Goal: Information Seeking & Learning: Learn about a topic

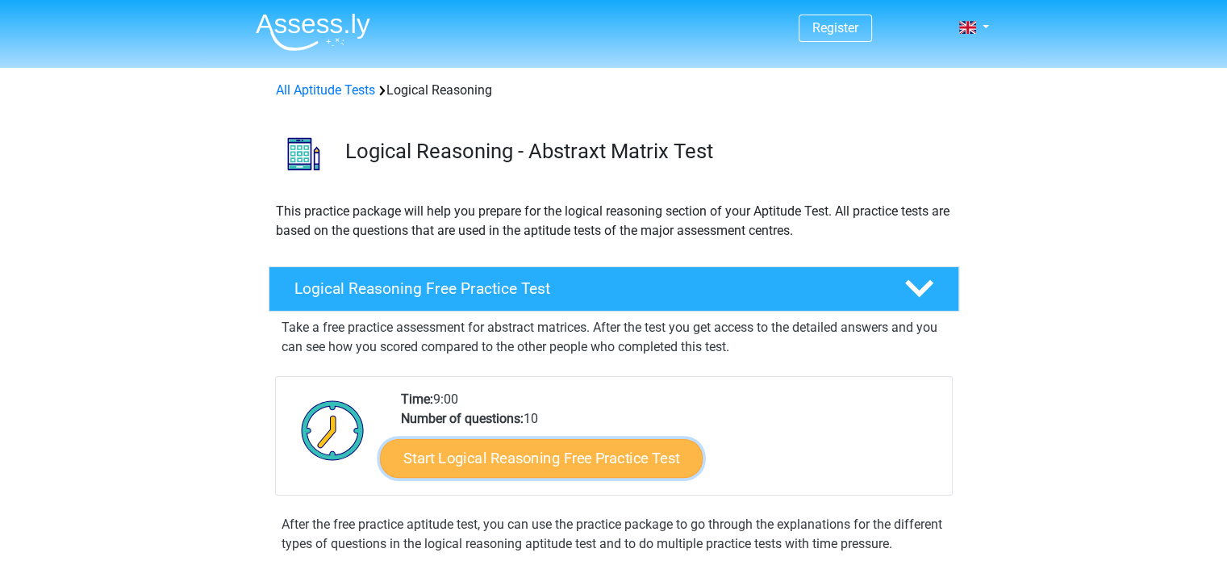
click at [531, 464] on link "Start Logical Reasoning Free Practice Test" at bounding box center [541, 457] width 323 height 39
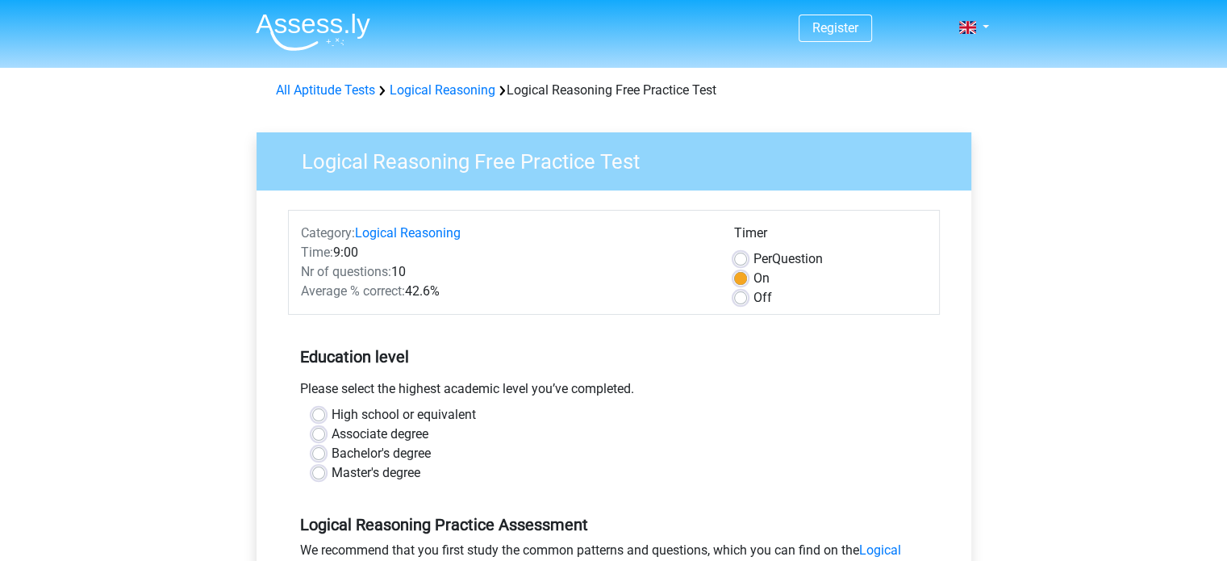
click at [378, 473] on label "Master's degree" at bounding box center [376, 472] width 89 height 19
click at [325, 473] on input "Master's degree" at bounding box center [318, 471] width 13 height 16
radio input "true"
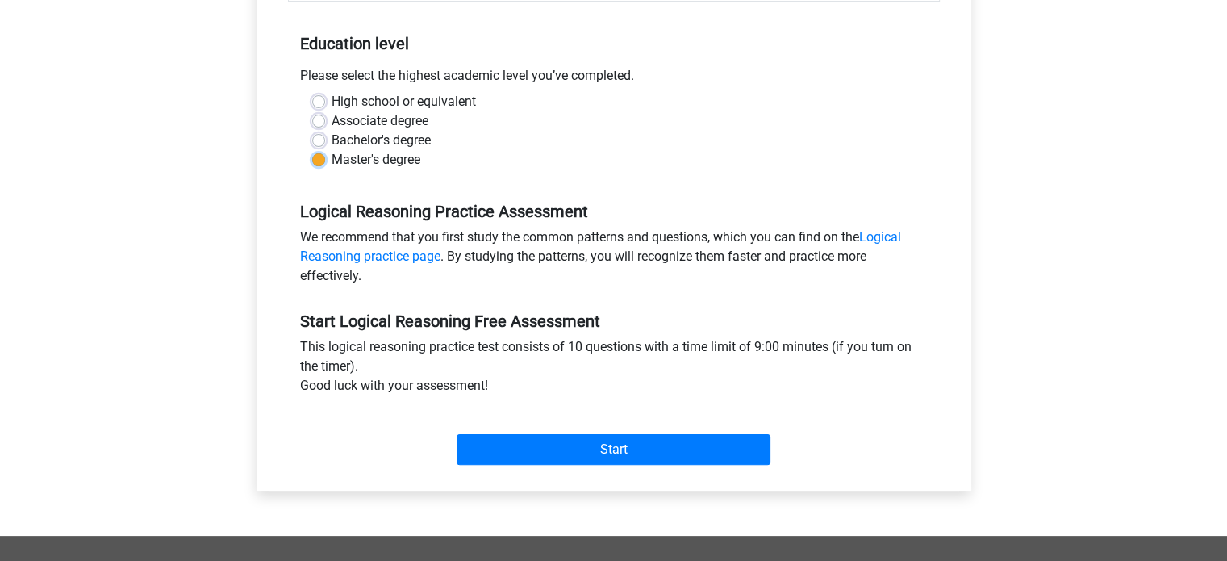
scroll to position [324, 0]
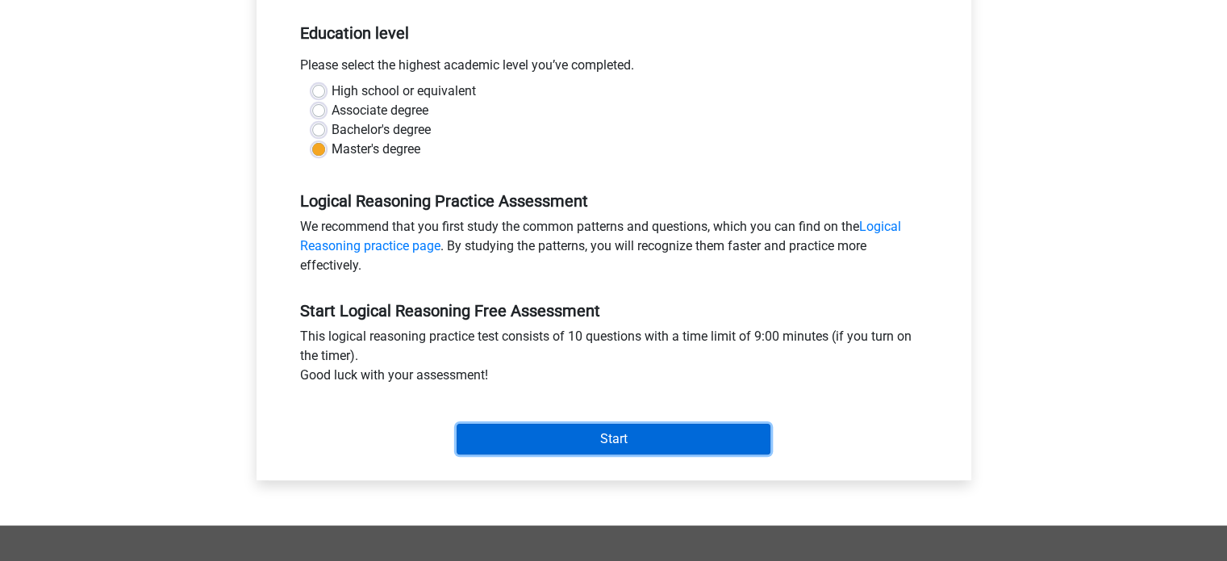
click at [579, 434] on input "Start" at bounding box center [614, 439] width 314 height 31
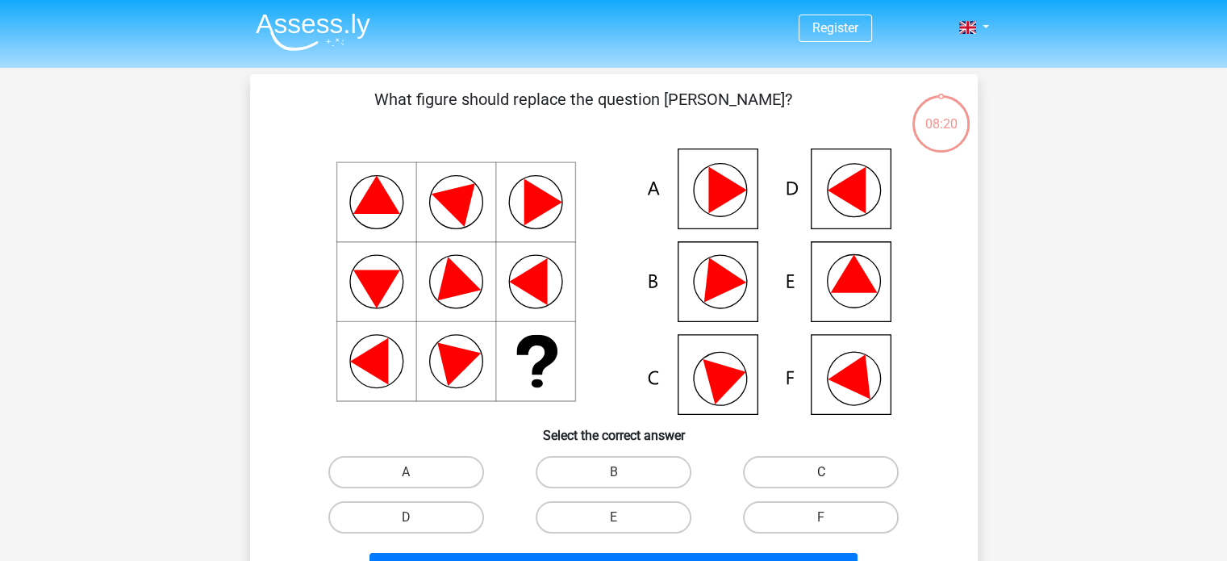
click at [797, 470] on label "C" at bounding box center [821, 472] width 156 height 32
click at [821, 472] on input "C" at bounding box center [826, 477] width 10 height 10
radio input "true"
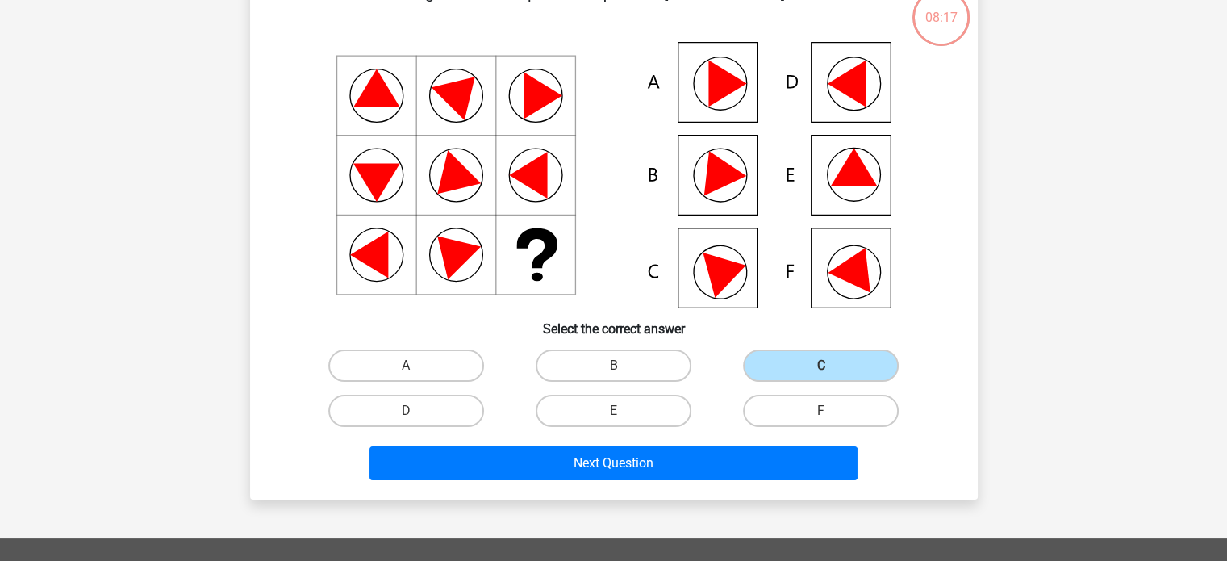
scroll to position [108, 0]
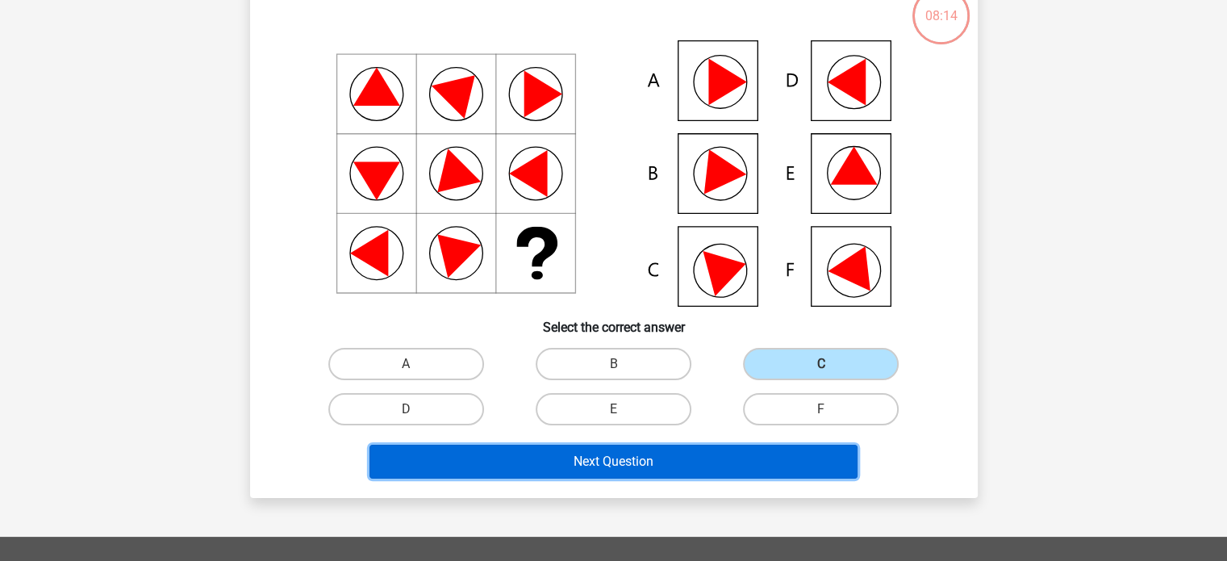
click at [628, 458] on button "Next Question" at bounding box center [614, 462] width 488 height 34
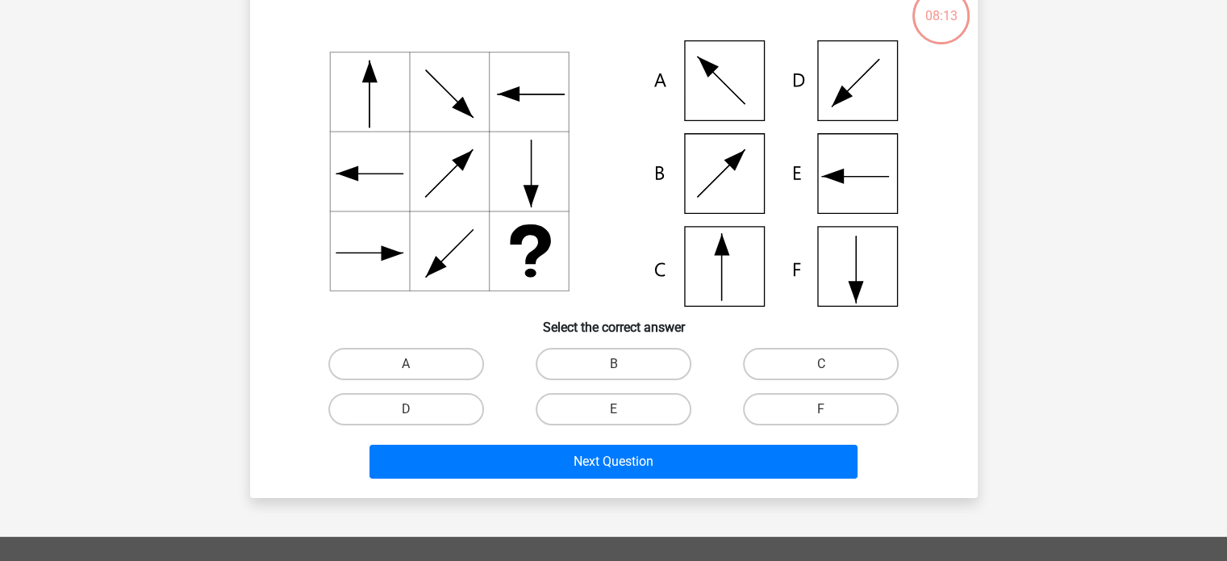
scroll to position [74, 0]
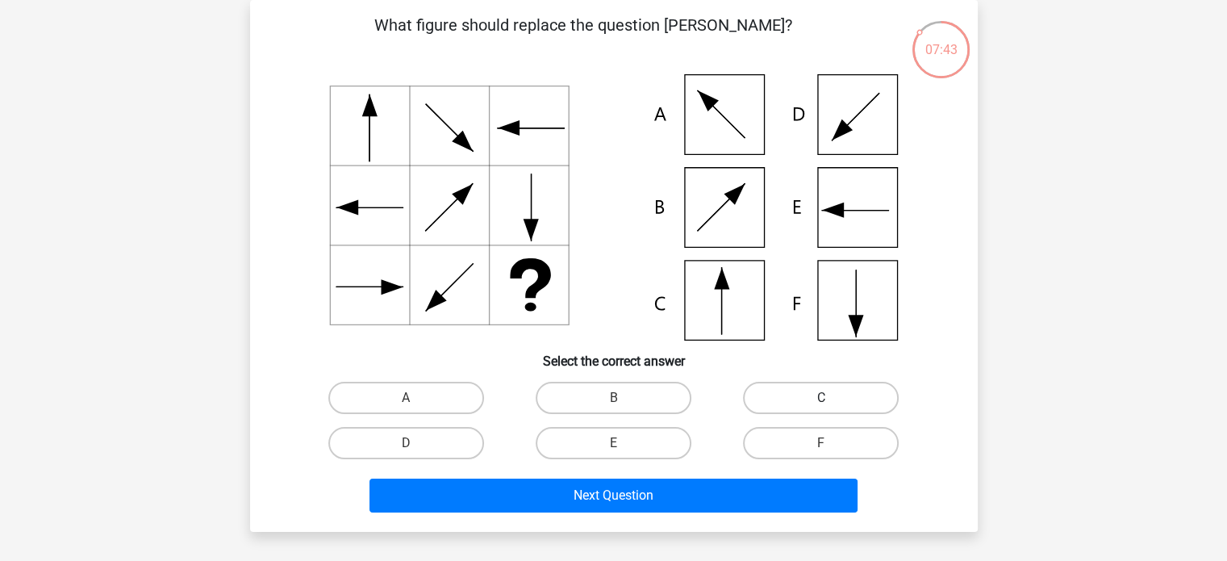
click at [812, 399] on label "C" at bounding box center [821, 398] width 156 height 32
click at [821, 399] on input "C" at bounding box center [826, 403] width 10 height 10
radio input "true"
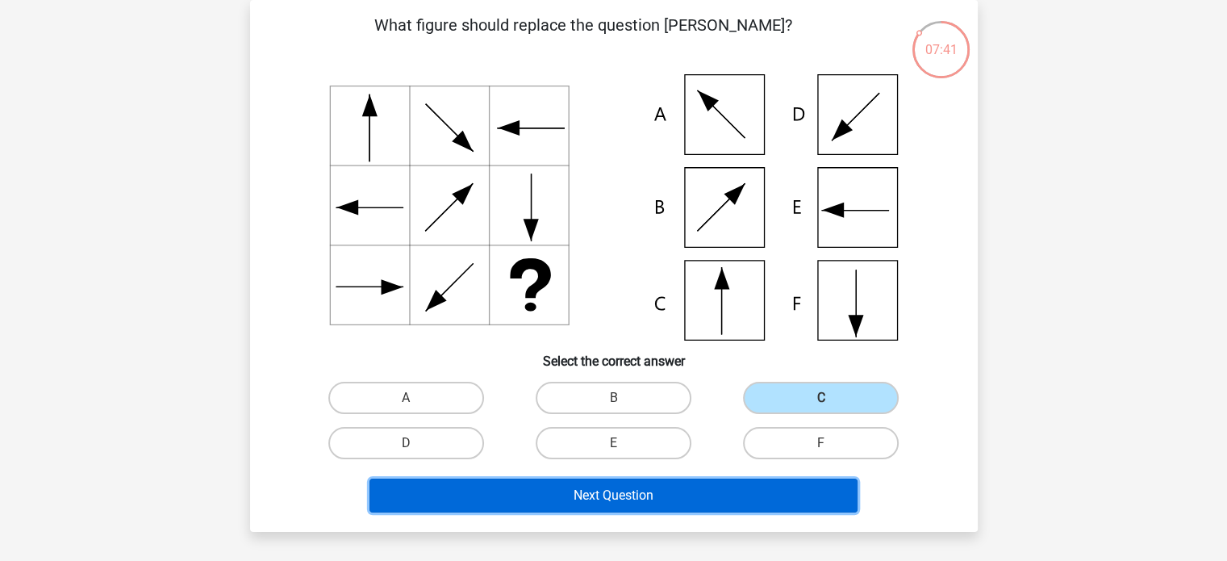
click at [621, 493] on button "Next Question" at bounding box center [614, 496] width 488 height 34
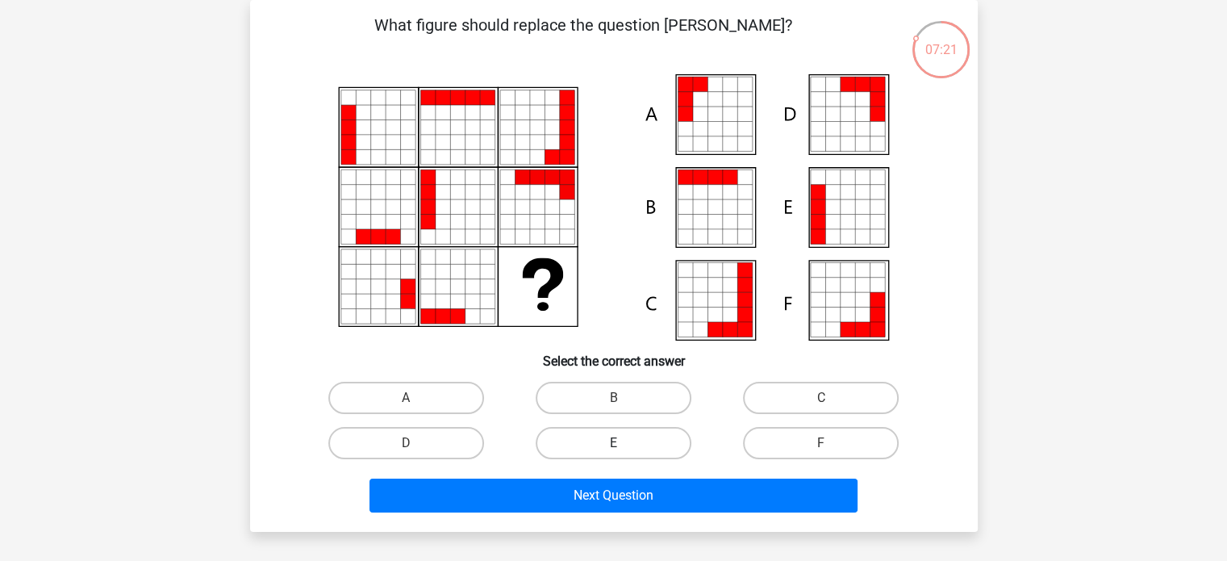
click at [664, 433] on label "E" at bounding box center [614, 443] width 156 height 32
click at [624, 443] on input "E" at bounding box center [618, 448] width 10 height 10
radio input "true"
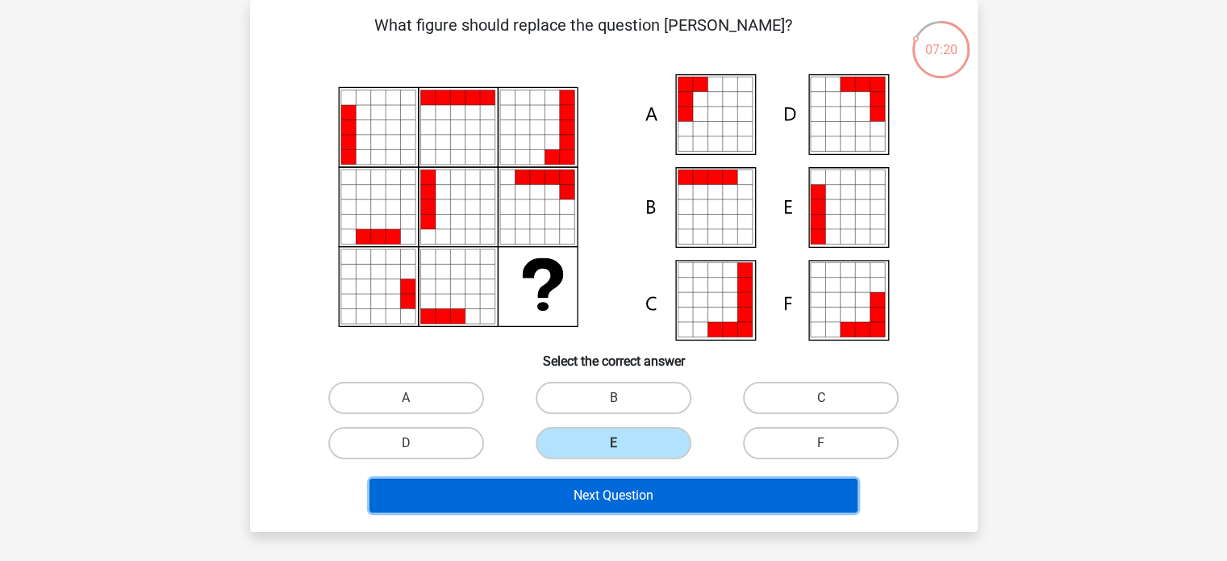
click at [617, 493] on button "Next Question" at bounding box center [614, 496] width 488 height 34
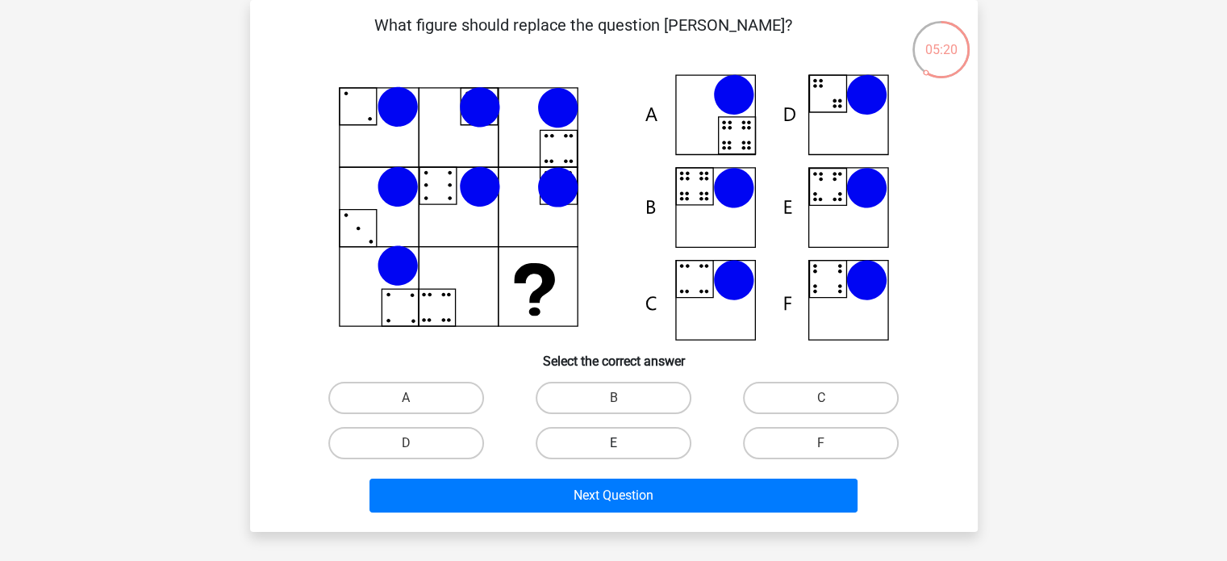
click at [610, 446] on label "E" at bounding box center [614, 443] width 156 height 32
click at [613, 446] on input "E" at bounding box center [618, 448] width 10 height 10
radio input "true"
click at [599, 395] on label "B" at bounding box center [614, 398] width 156 height 32
click at [613, 398] on input "B" at bounding box center [618, 403] width 10 height 10
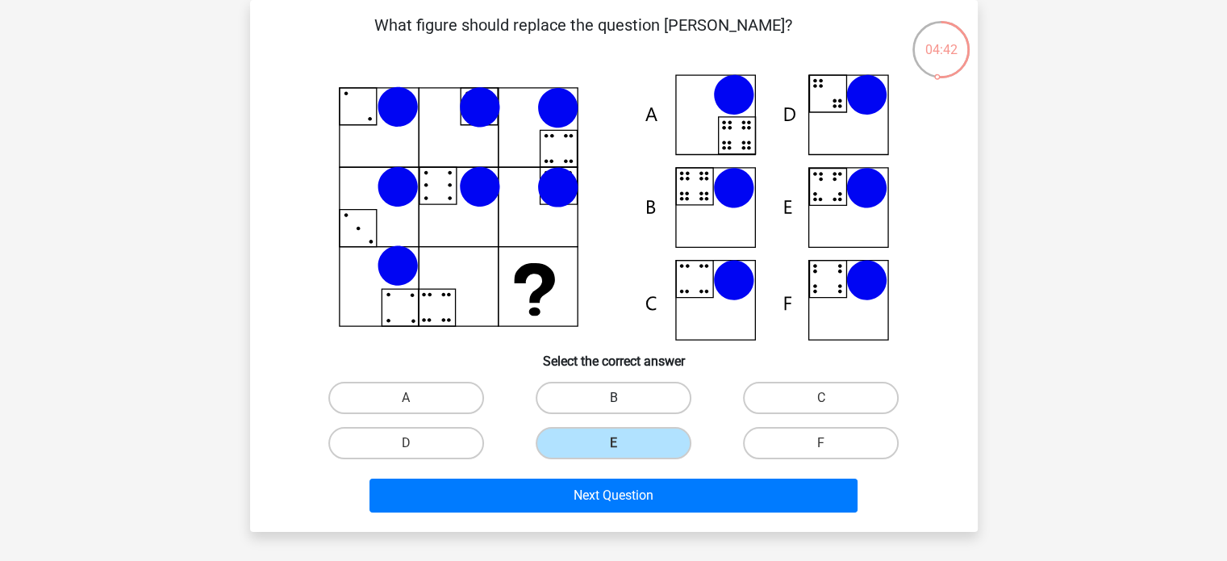
radio input "true"
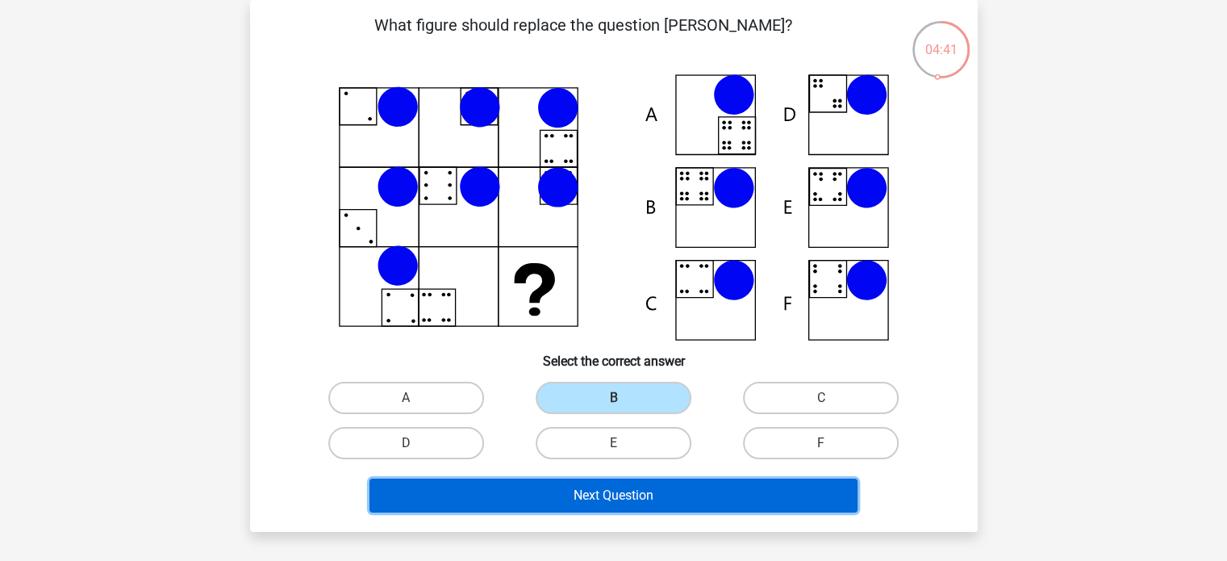
click at [609, 495] on button "Next Question" at bounding box center [614, 496] width 488 height 34
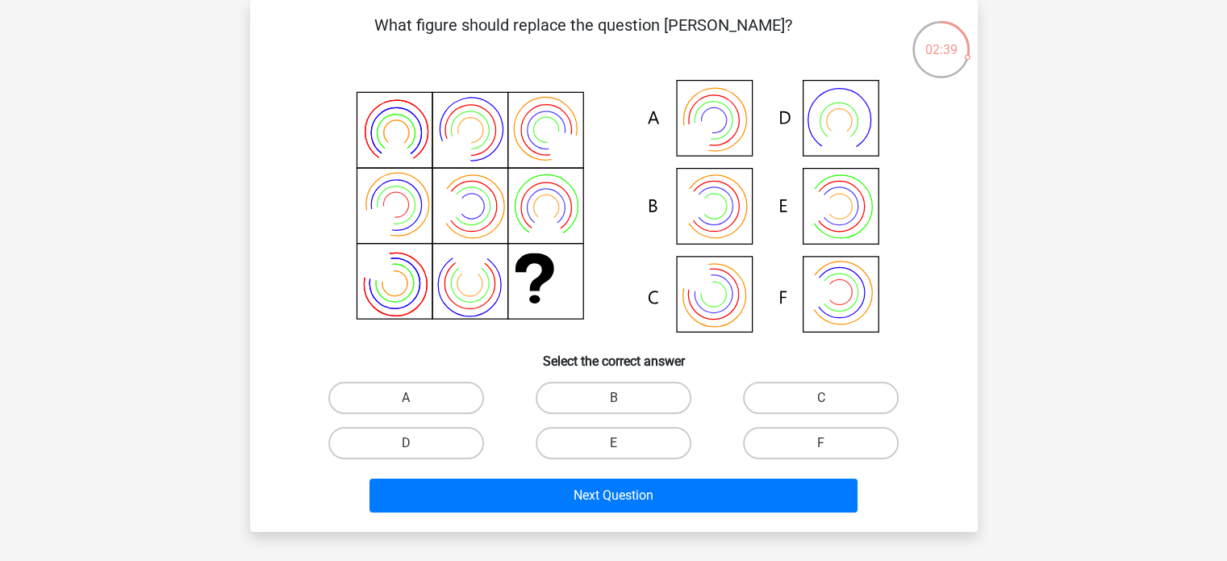
click at [616, 402] on input "B" at bounding box center [618, 403] width 10 height 10
radio input "true"
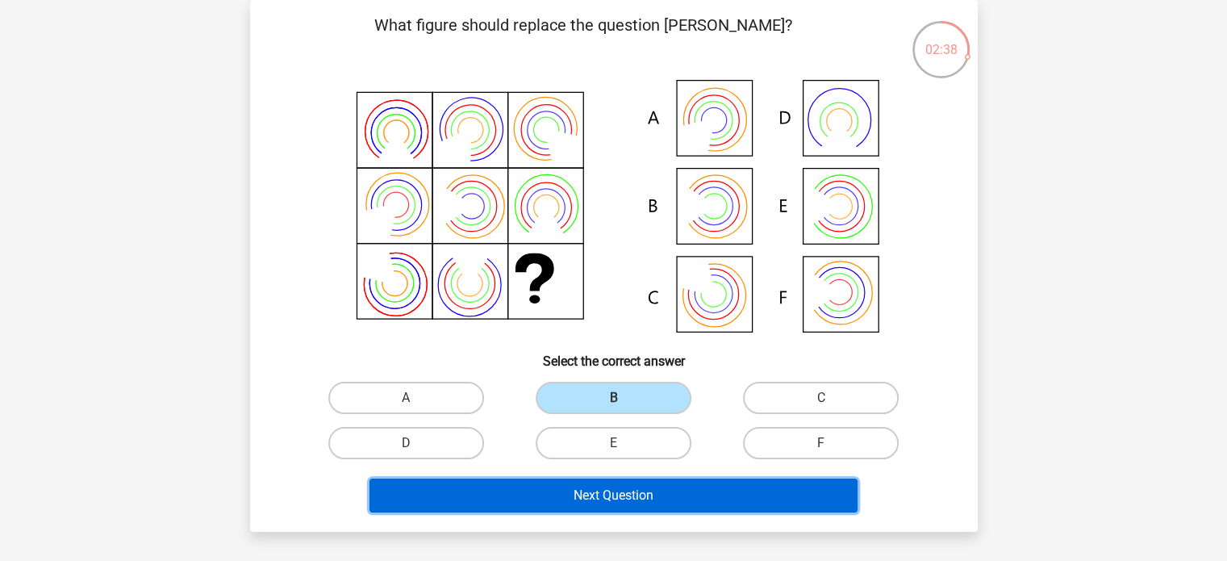
click at [584, 488] on button "Next Question" at bounding box center [614, 496] width 488 height 34
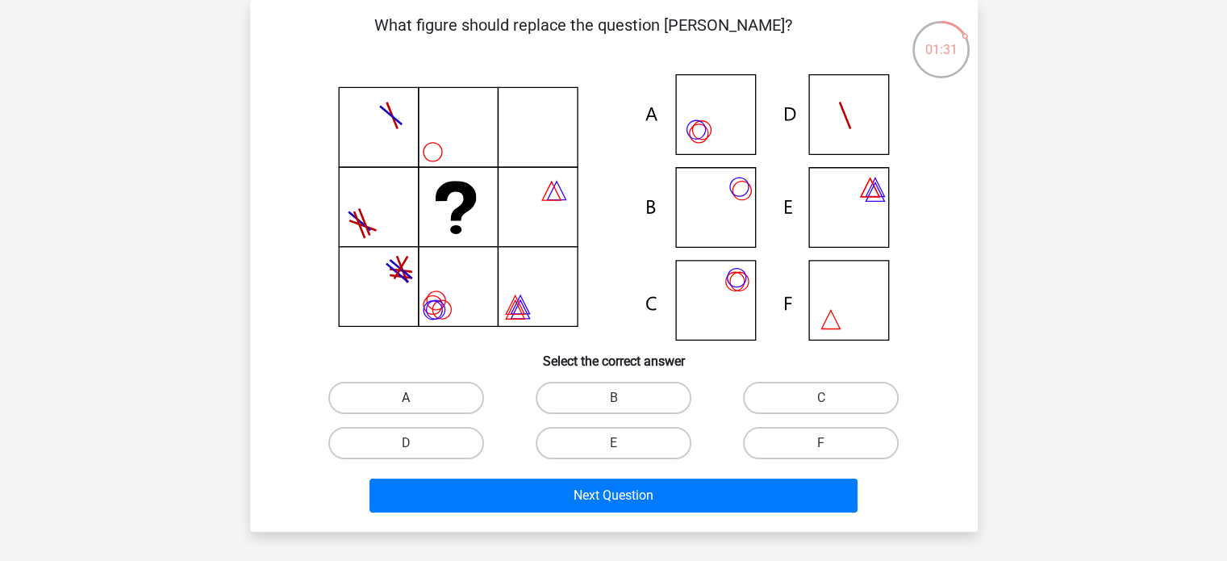
click at [466, 391] on label "A" at bounding box center [406, 398] width 156 height 32
click at [416, 398] on input "A" at bounding box center [411, 403] width 10 height 10
radio input "true"
click at [784, 390] on label "C" at bounding box center [821, 398] width 156 height 32
click at [821, 398] on input "C" at bounding box center [826, 403] width 10 height 10
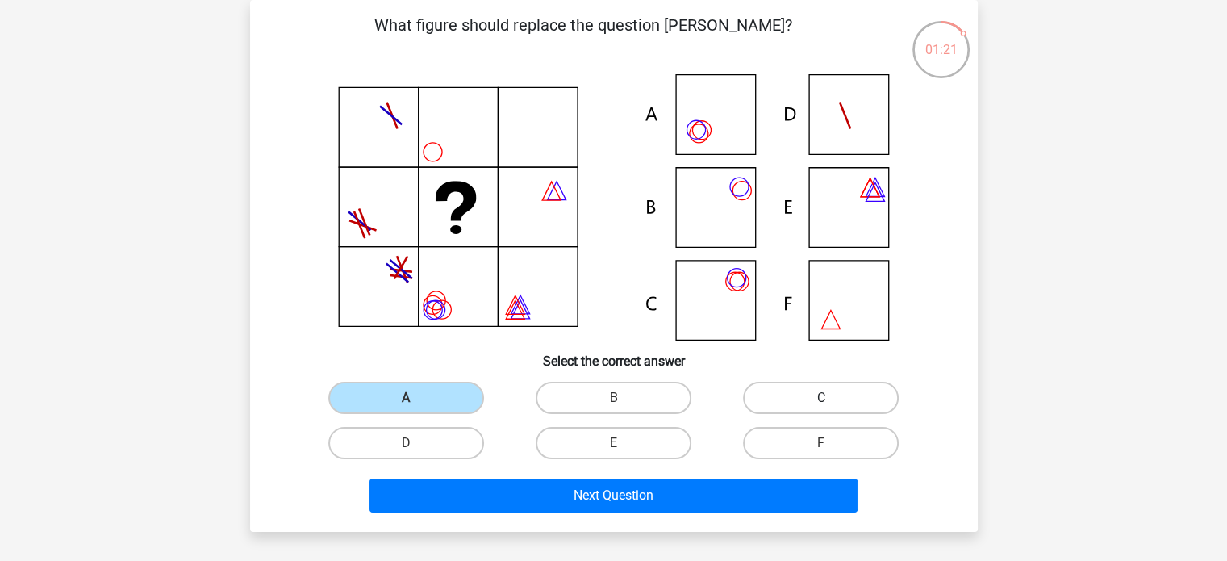
radio input "true"
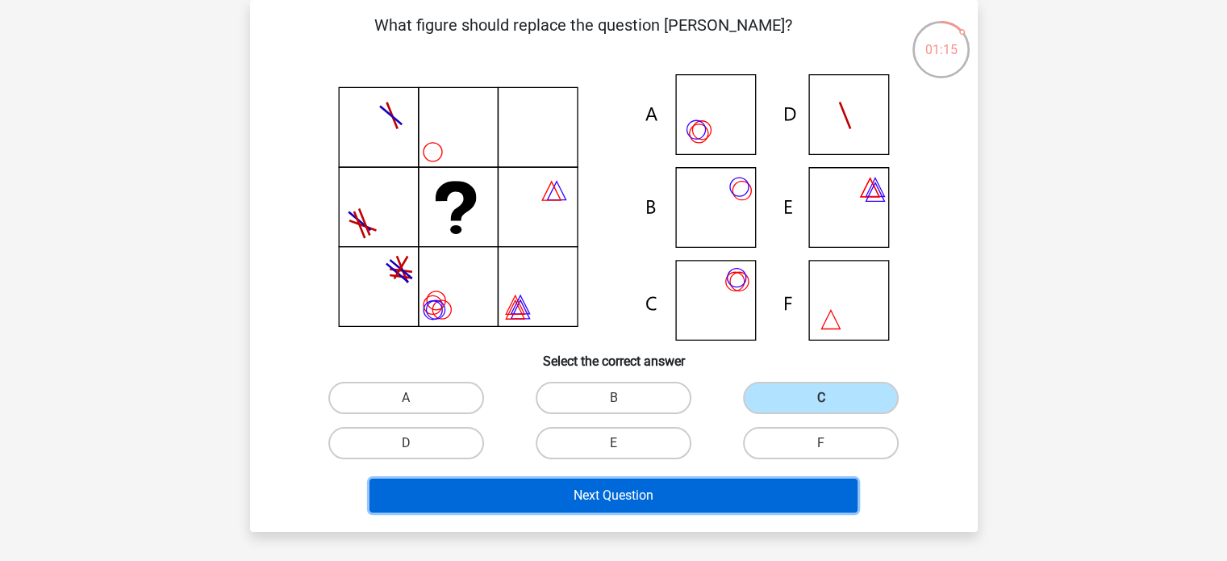
click at [612, 493] on button "Next Question" at bounding box center [614, 496] width 488 height 34
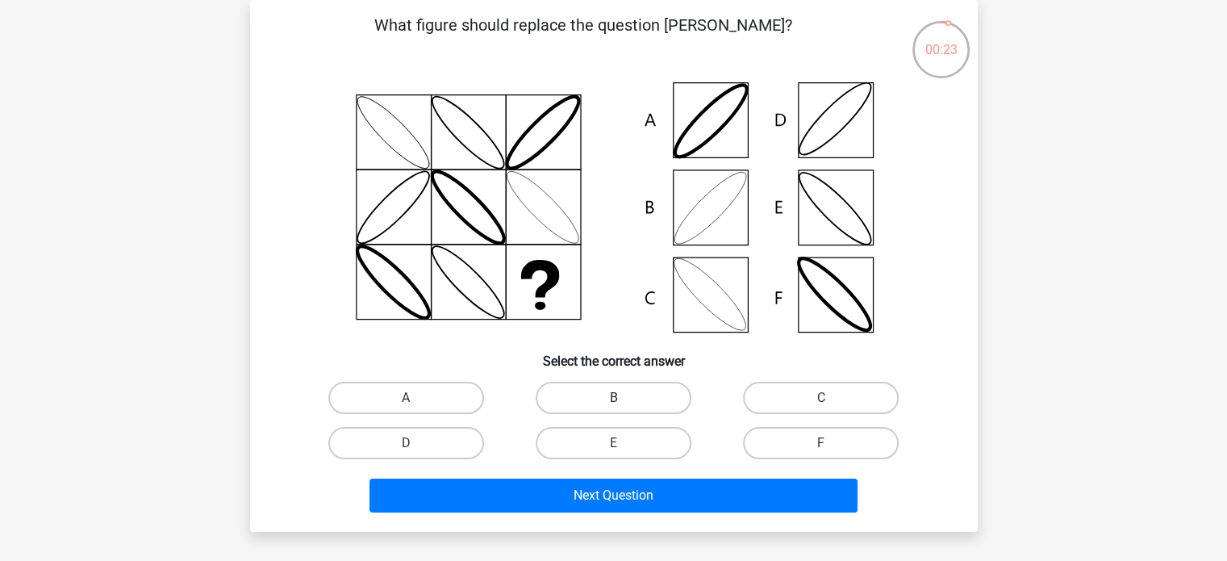
click at [596, 401] on label "B" at bounding box center [614, 398] width 156 height 32
click at [613, 401] on input "B" at bounding box center [618, 403] width 10 height 10
radio input "true"
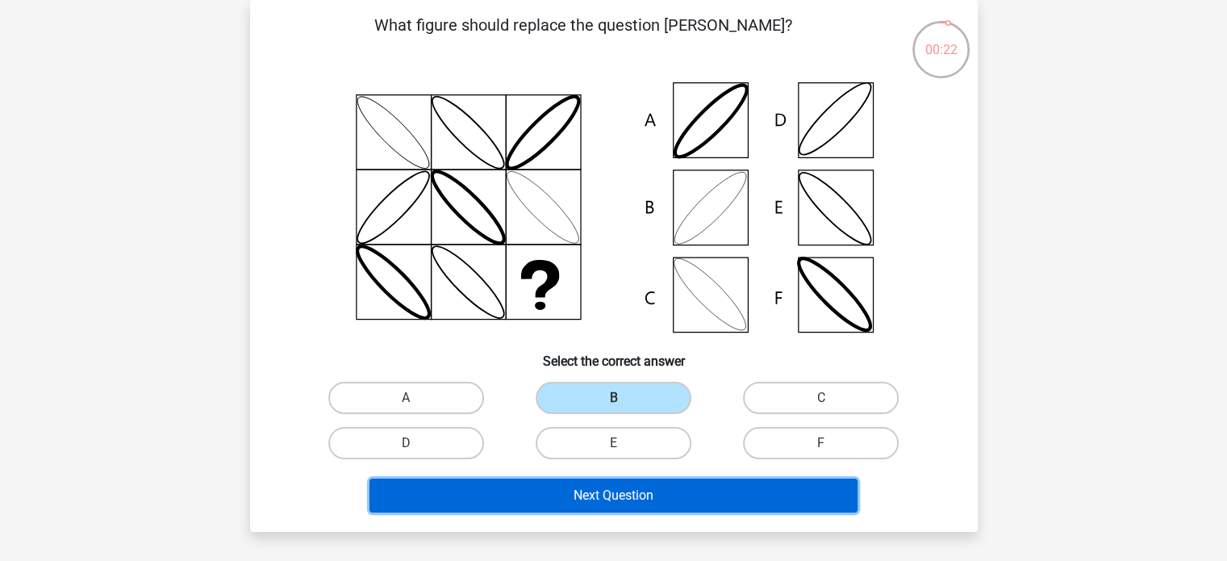
click at [610, 486] on button "Next Question" at bounding box center [614, 496] width 488 height 34
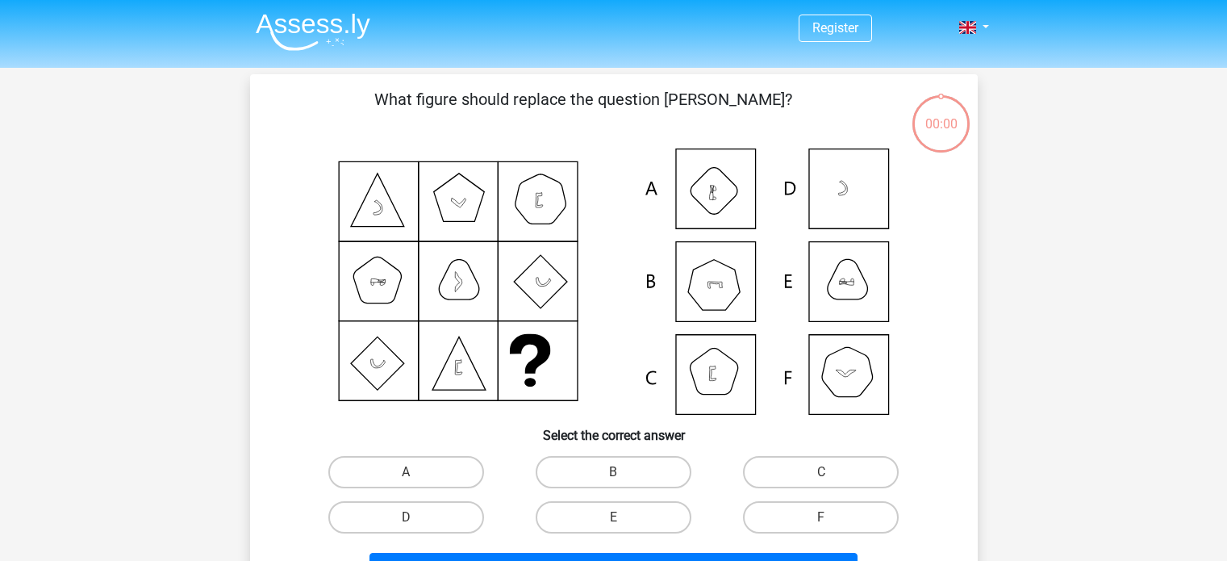
scroll to position [74, 0]
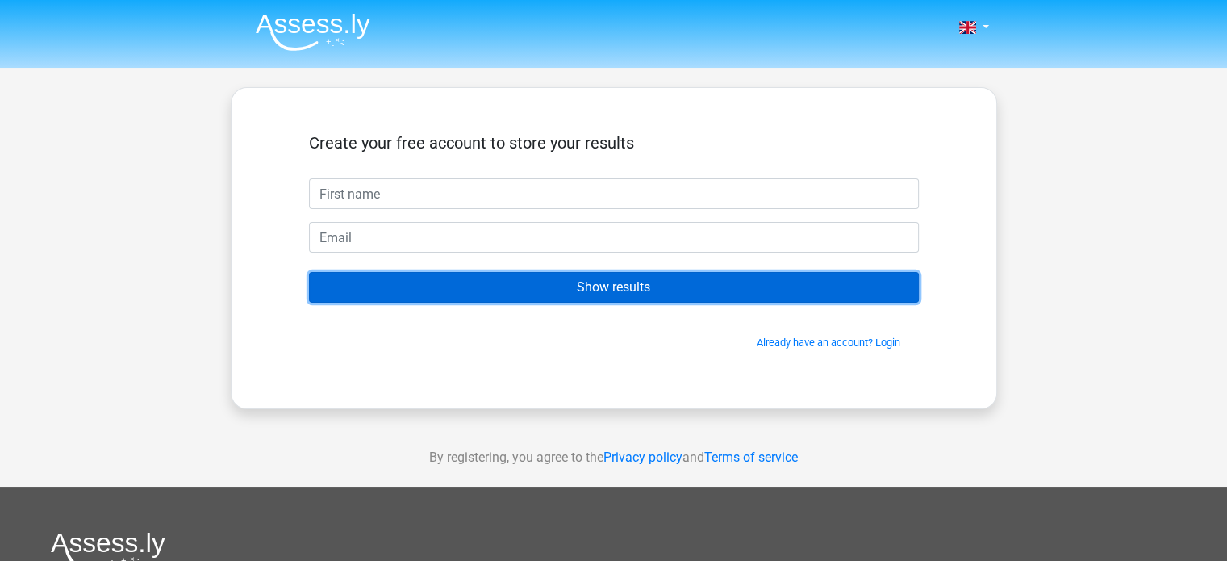
click at [508, 286] on input "Show results" at bounding box center [614, 287] width 610 height 31
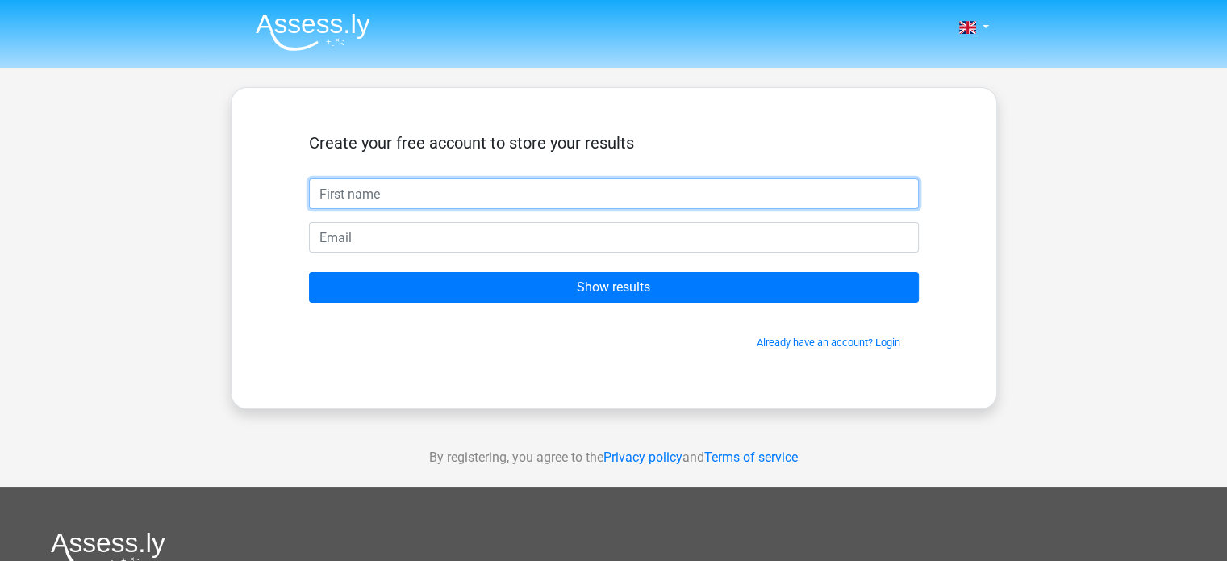
click at [413, 202] on input "text" at bounding box center [614, 193] width 610 height 31
type input "D"
type input "d"
type input "Dvani"
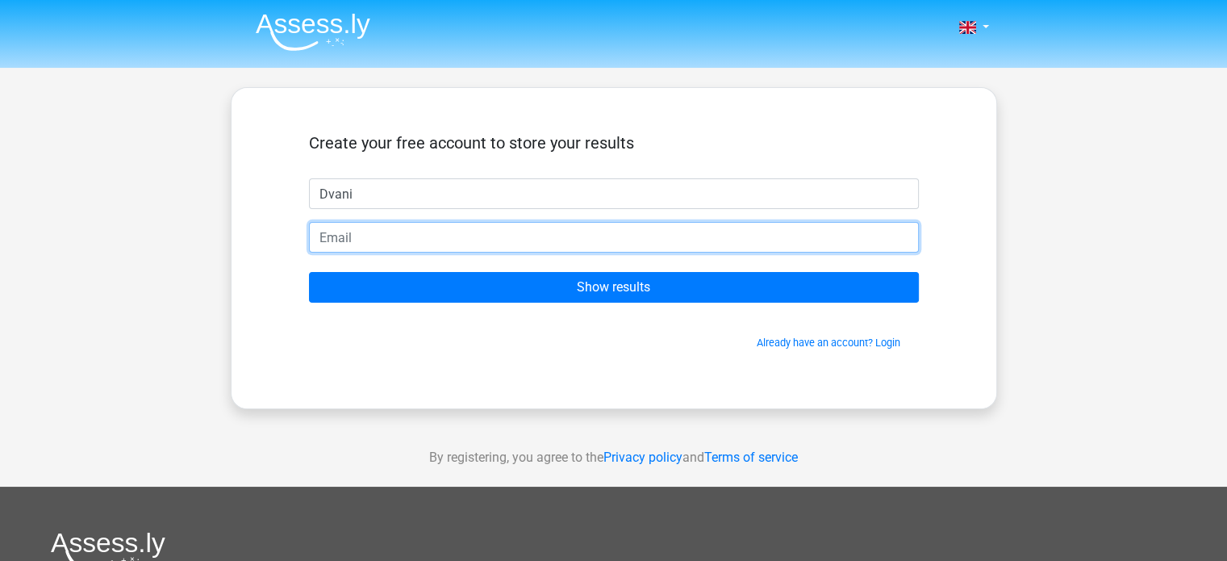
click at [374, 232] on input "email" at bounding box center [614, 237] width 610 height 31
type input "[EMAIL_ADDRESS][DOMAIN_NAME]"
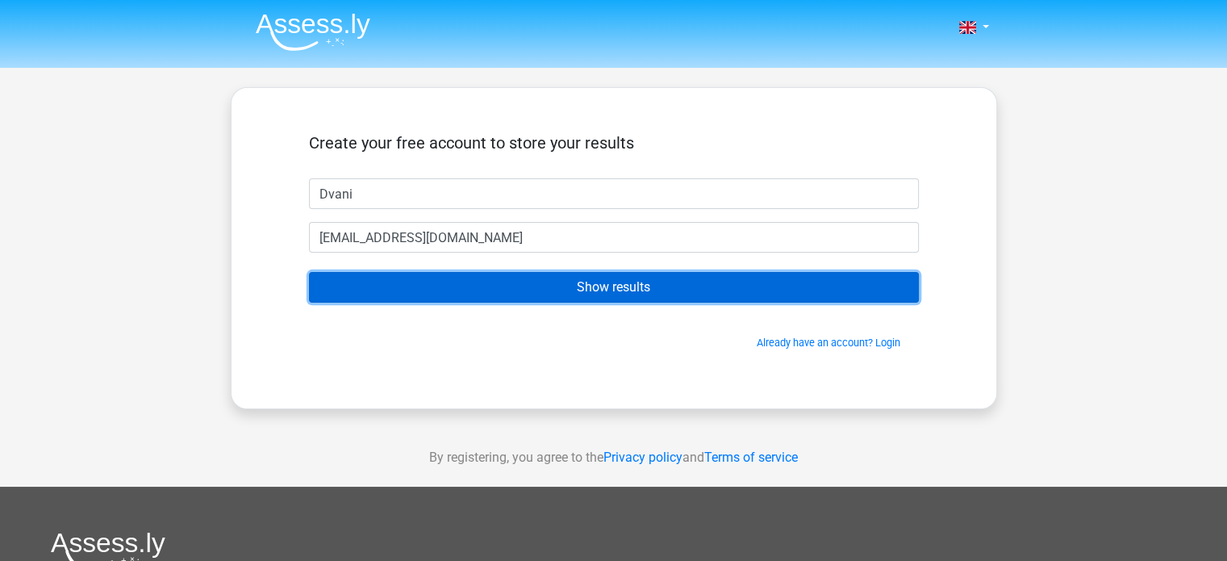
click at [474, 288] on input "Show results" at bounding box center [614, 287] width 610 height 31
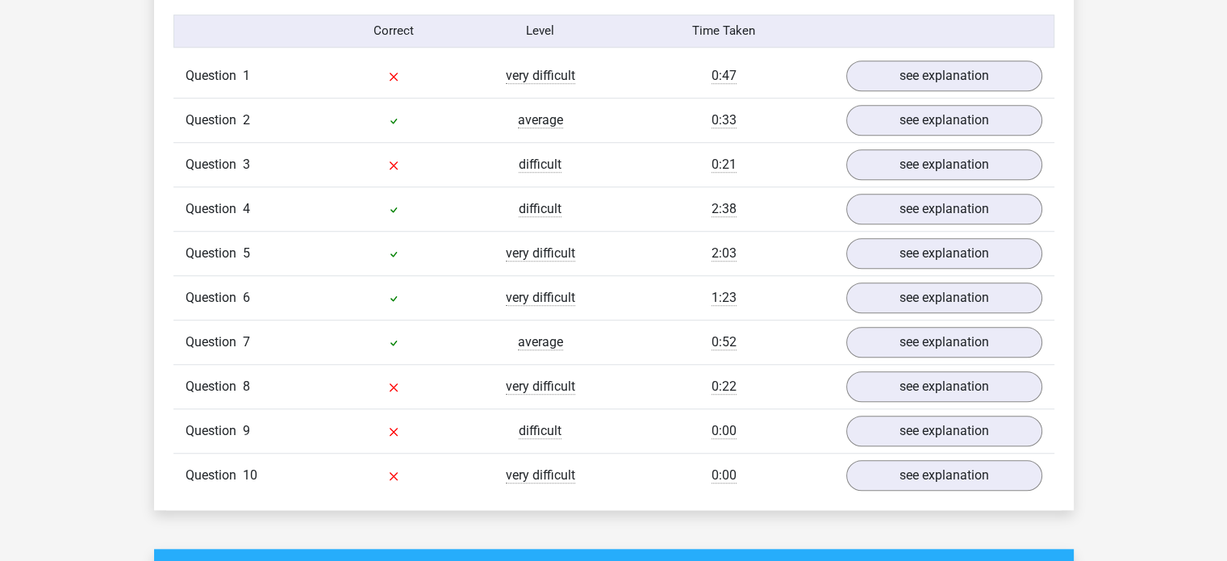
scroll to position [1330, 0]
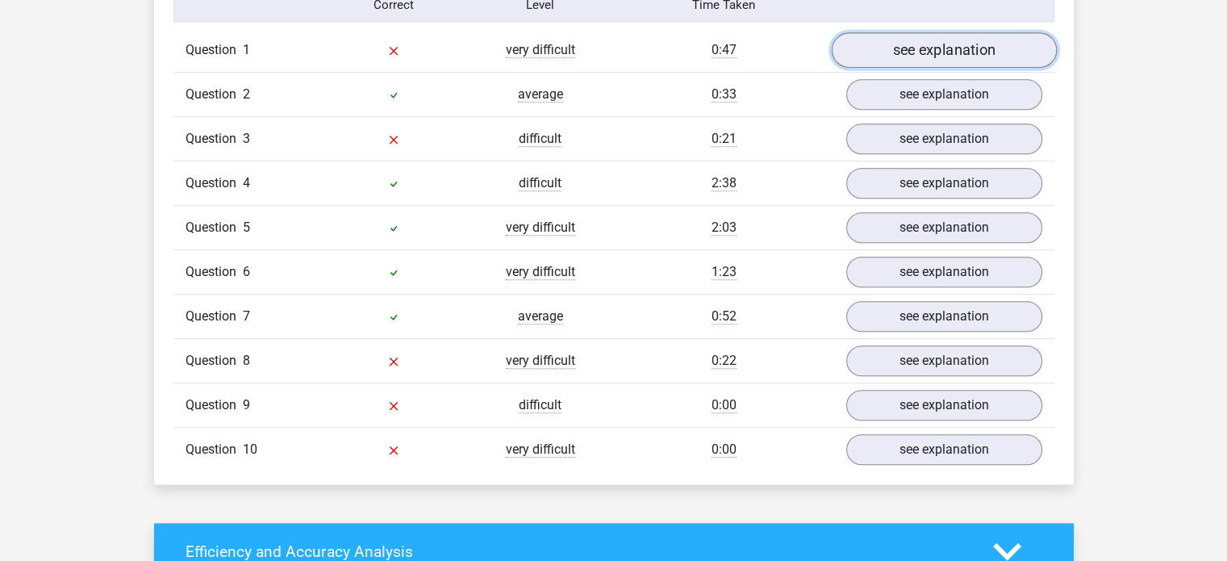
click at [971, 59] on link "see explanation" at bounding box center [943, 50] width 225 height 36
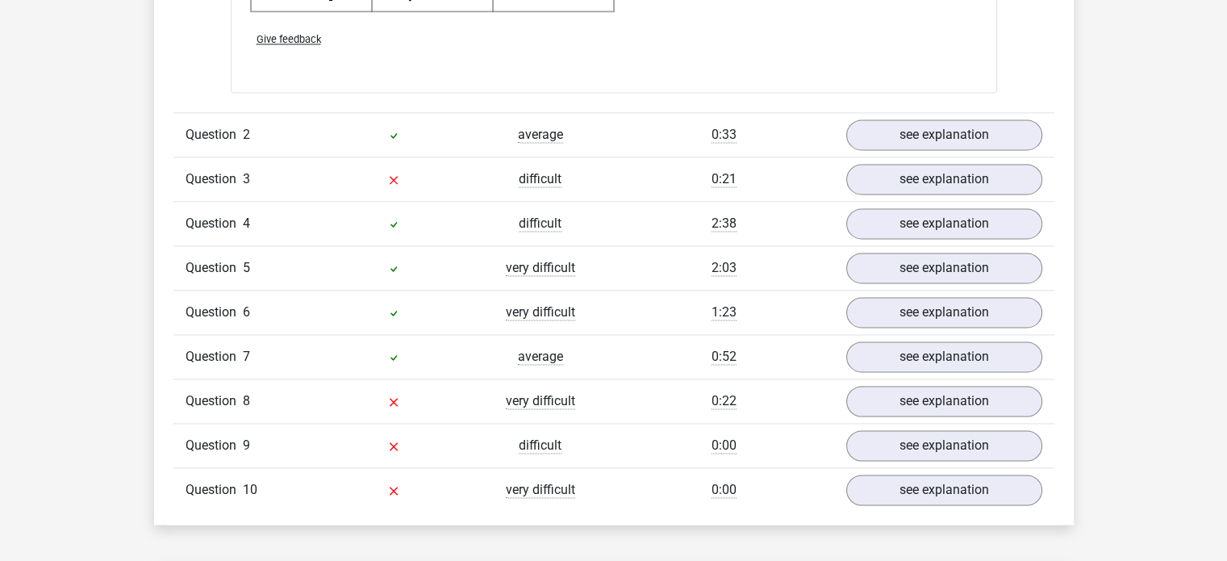
scroll to position [2345, 0]
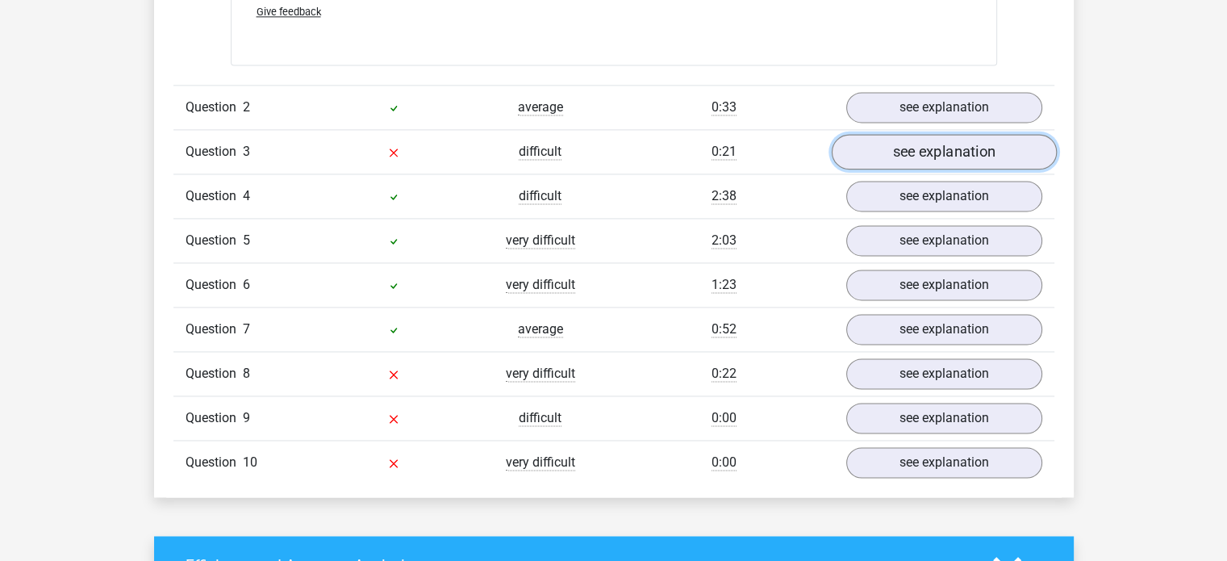
click at [901, 154] on link "see explanation" at bounding box center [943, 152] width 225 height 36
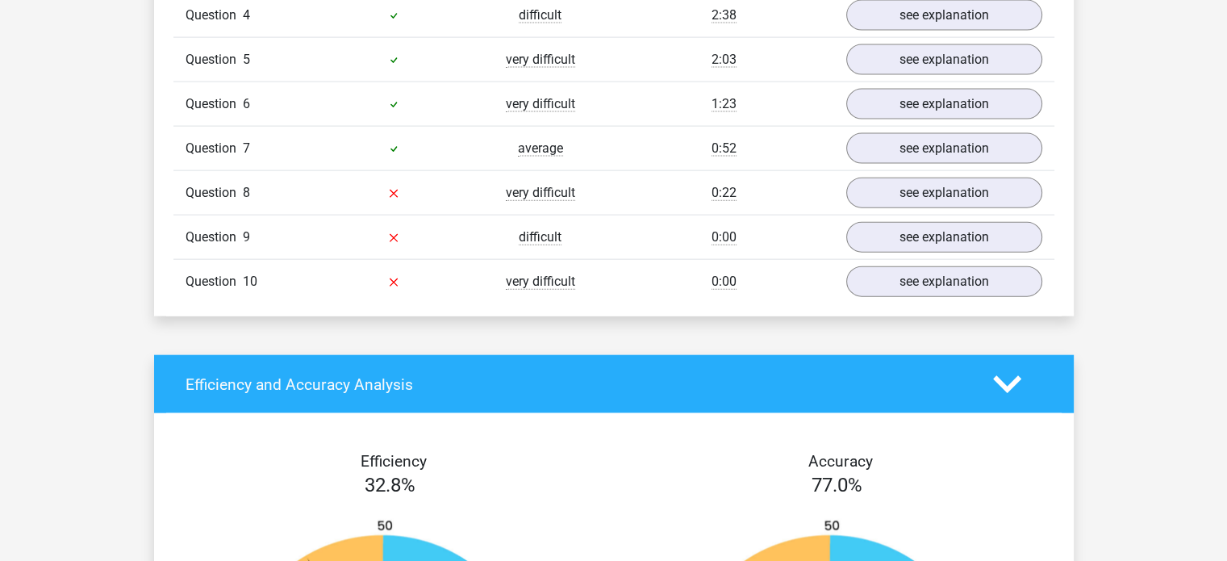
scroll to position [3664, 0]
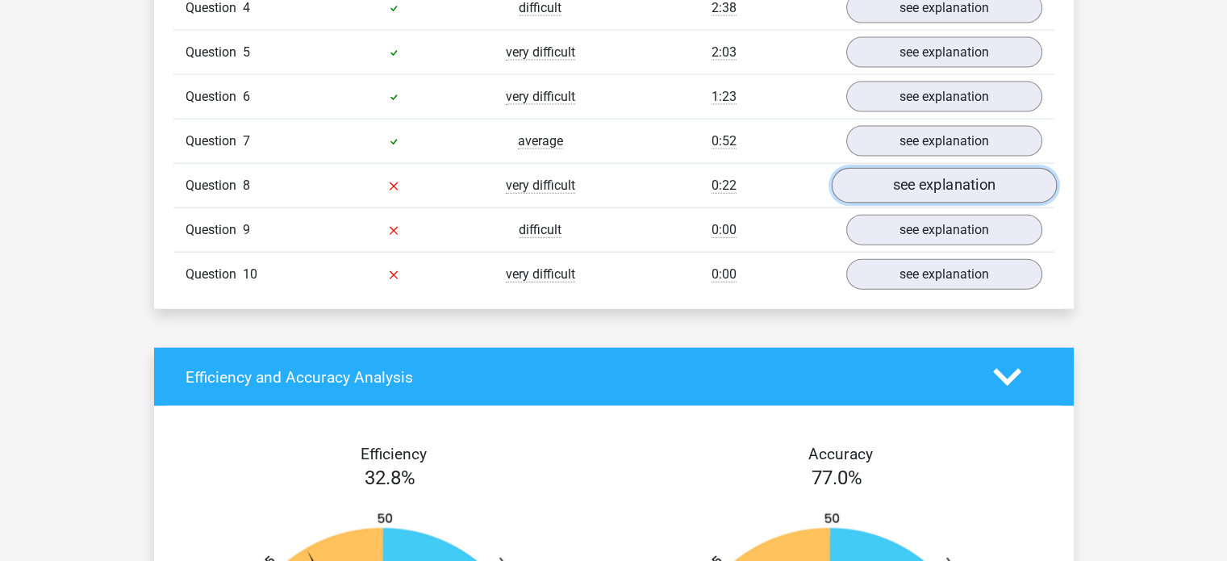
click at [918, 186] on link "see explanation" at bounding box center [943, 186] width 225 height 36
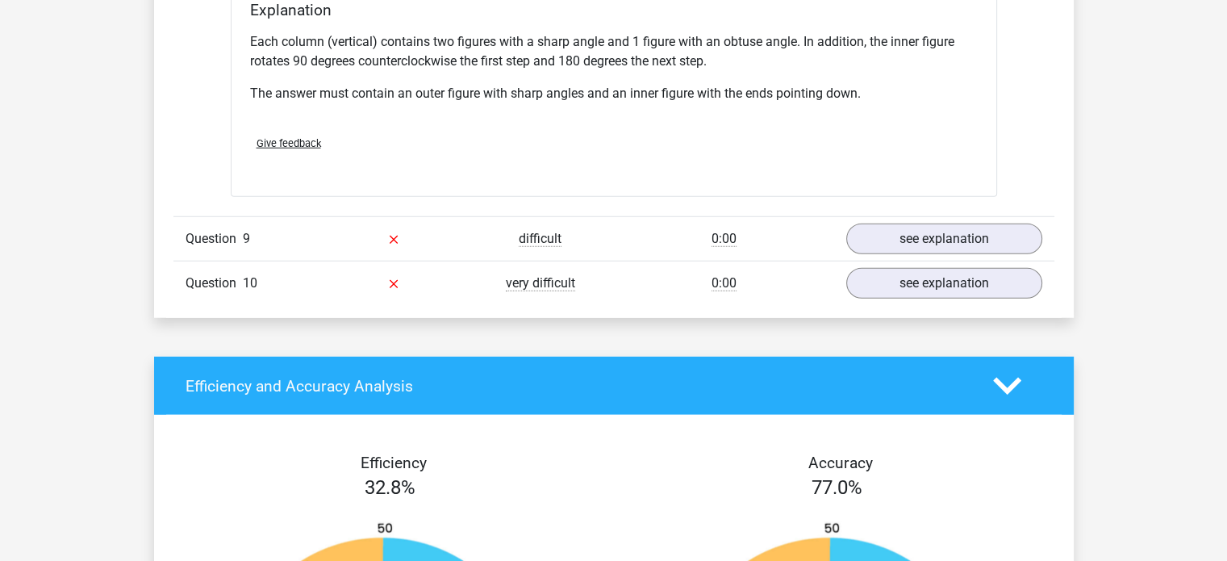
scroll to position [4331, 0]
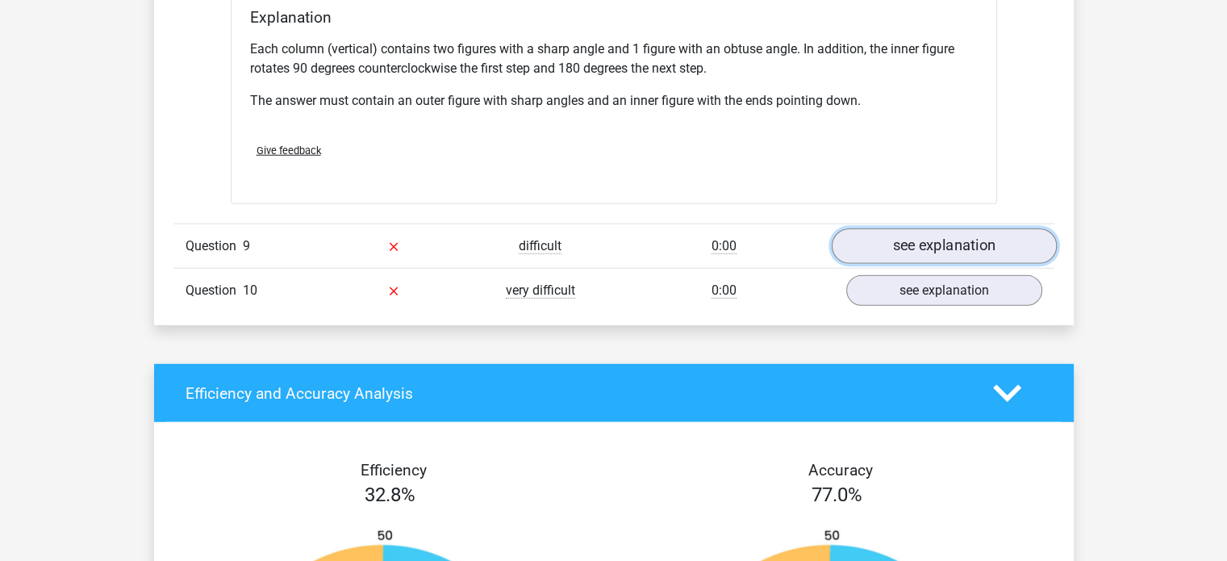
click at [888, 235] on link "see explanation" at bounding box center [943, 247] width 225 height 36
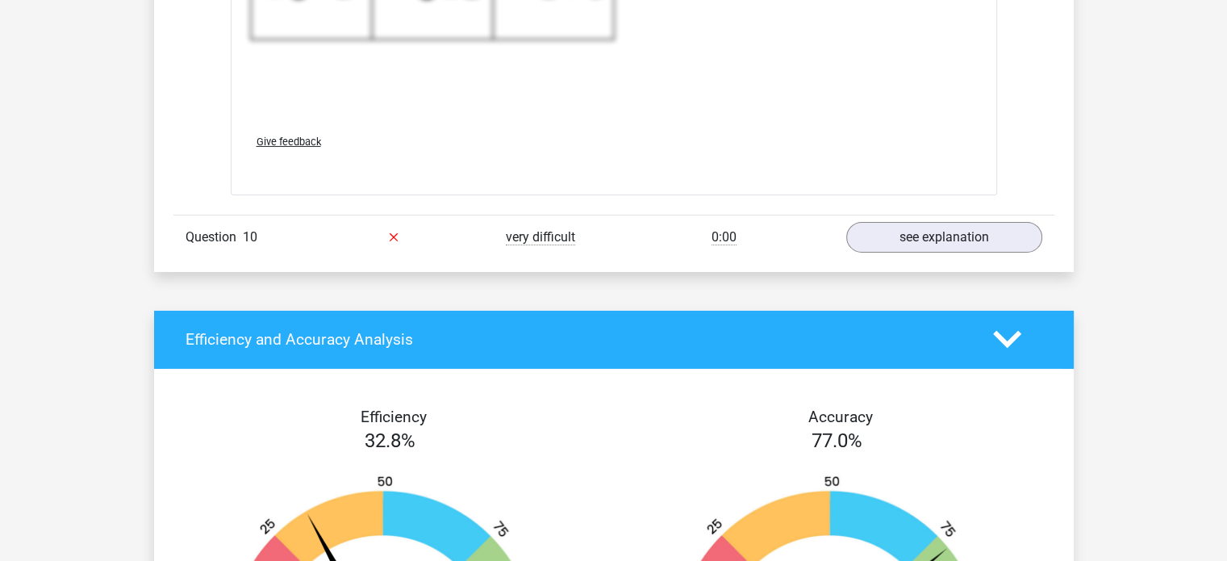
scroll to position [5361, 0]
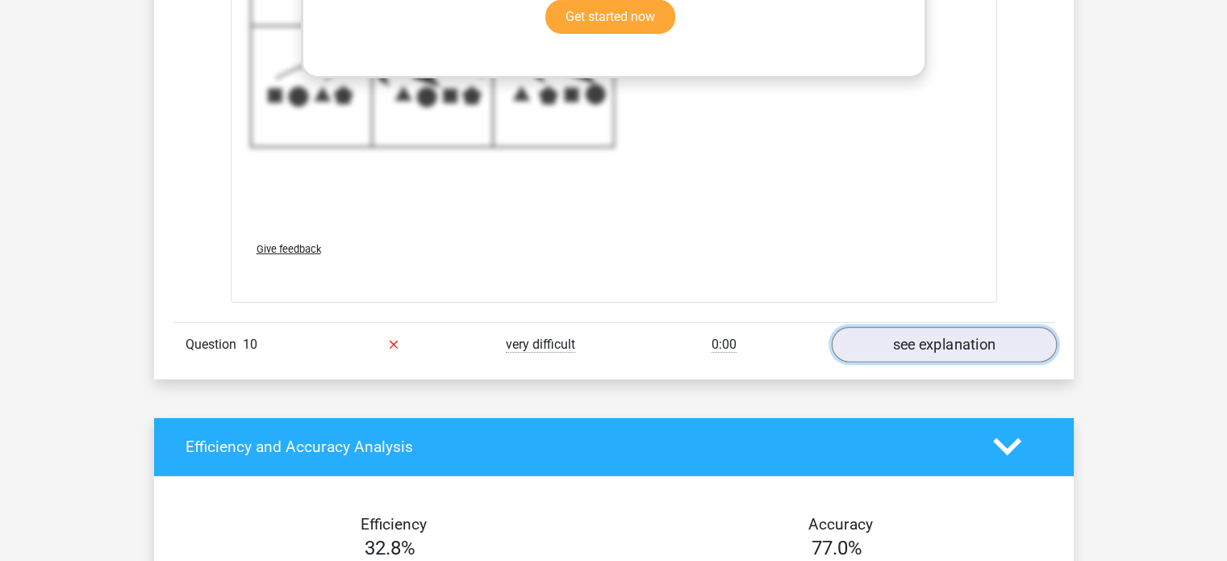
click at [920, 339] on link "see explanation" at bounding box center [943, 345] width 225 height 36
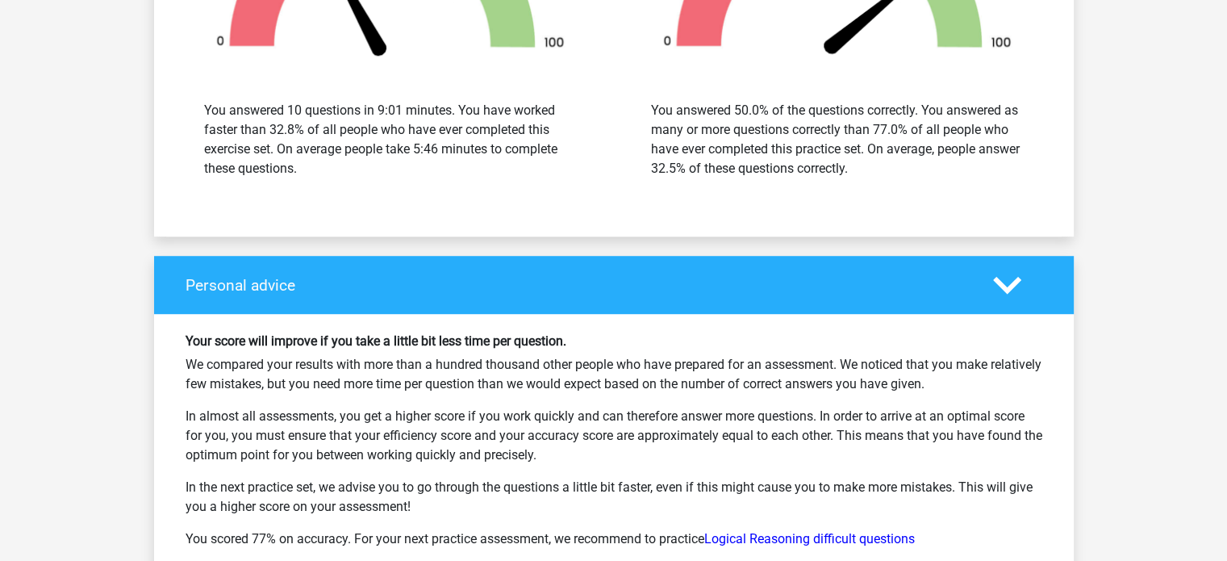
scroll to position [7169, 0]
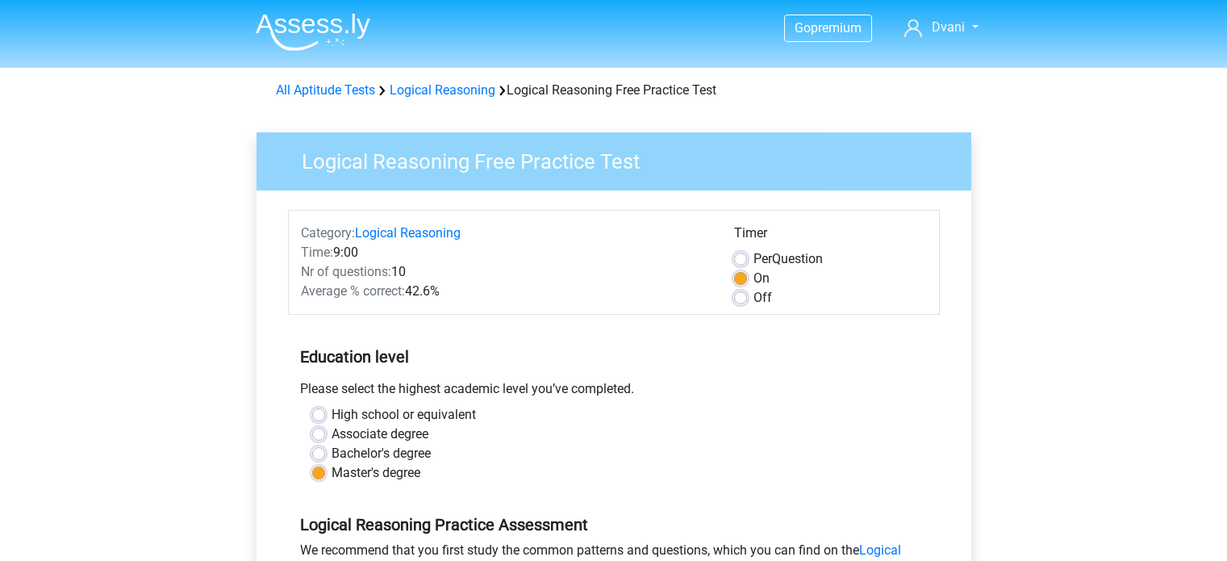
scroll to position [324, 0]
